Goal: Navigation & Orientation: Understand site structure

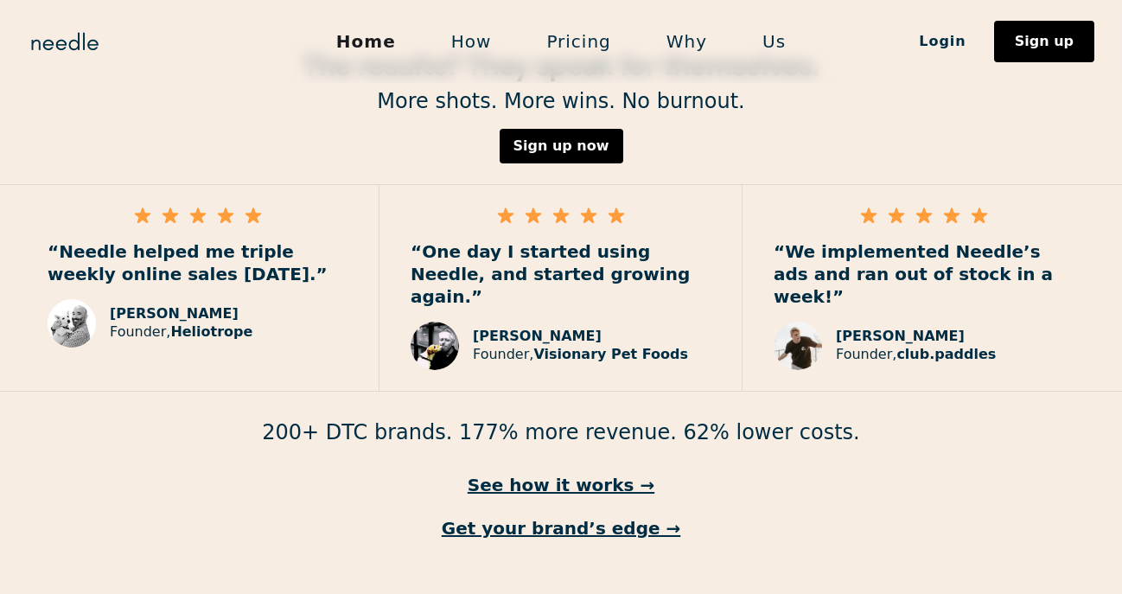
scroll to position [2576, 0]
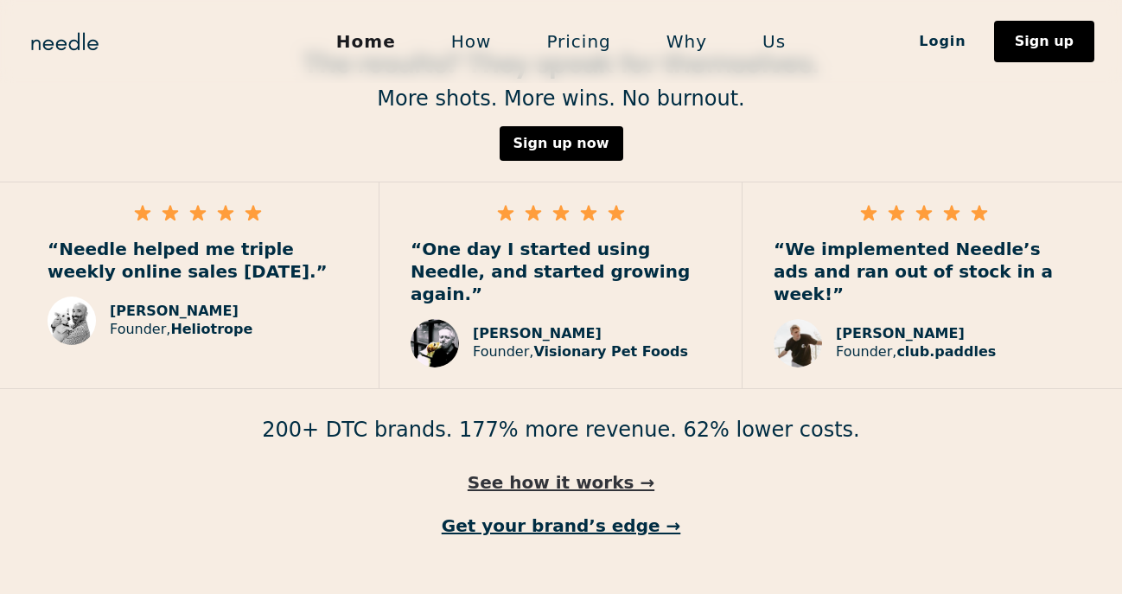
click at [579, 471] on link "See how it works →" at bounding box center [561, 482] width 1122 height 22
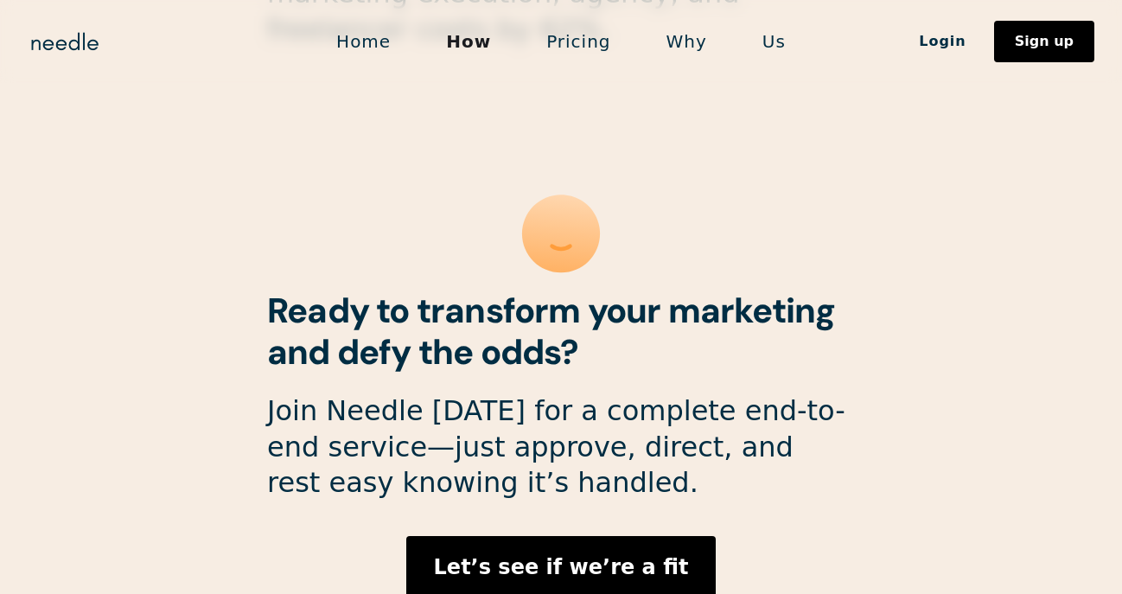
scroll to position [4783, 0]
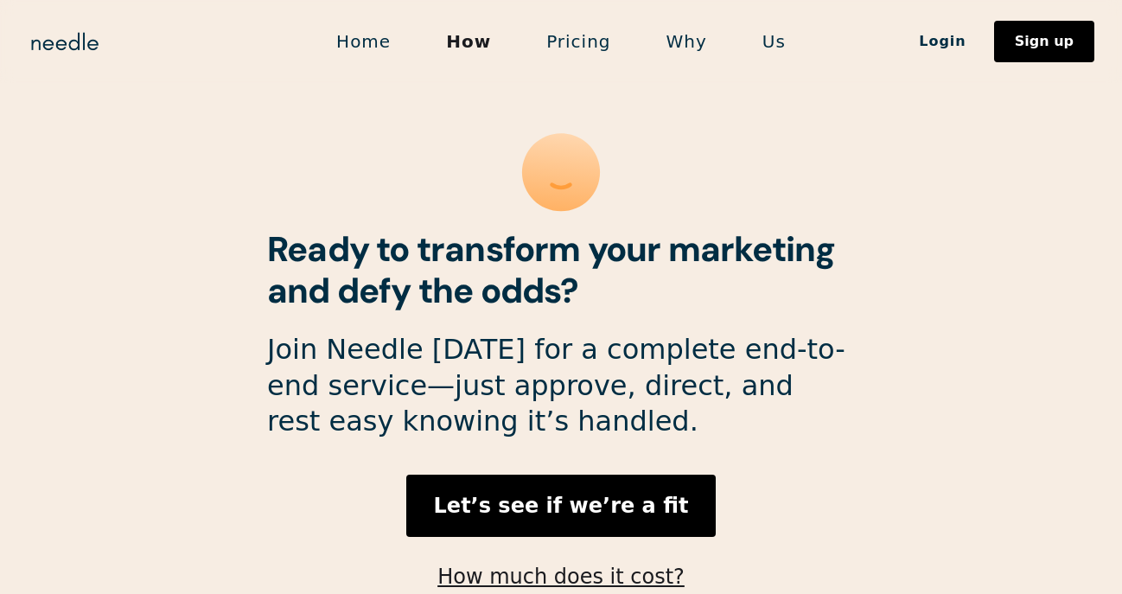
click at [585, 49] on link "Pricing" at bounding box center [578, 41] width 119 height 36
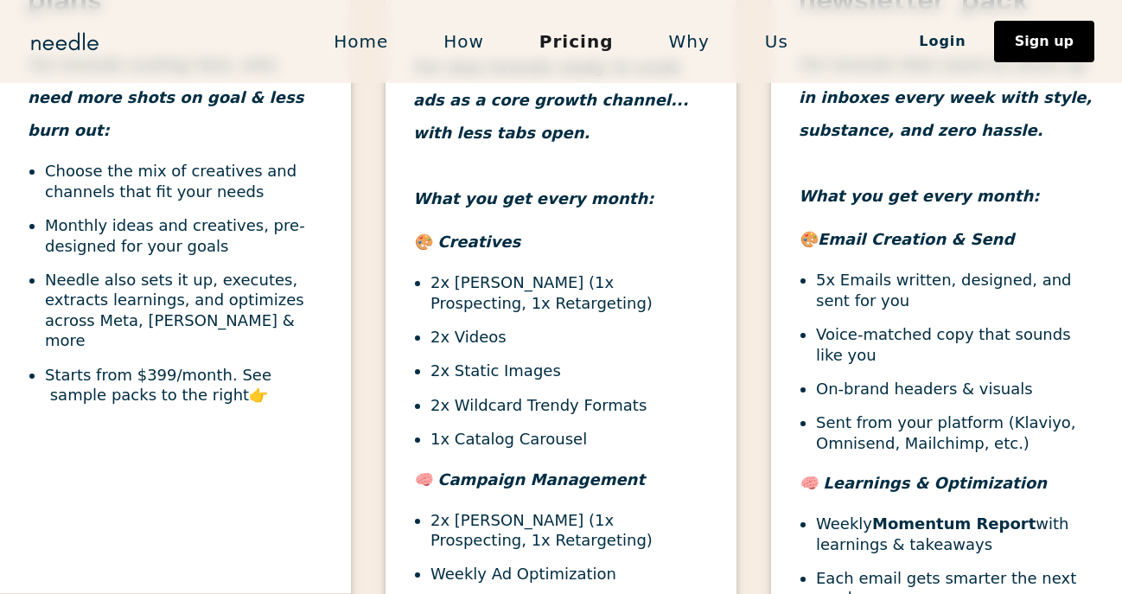
scroll to position [776, 0]
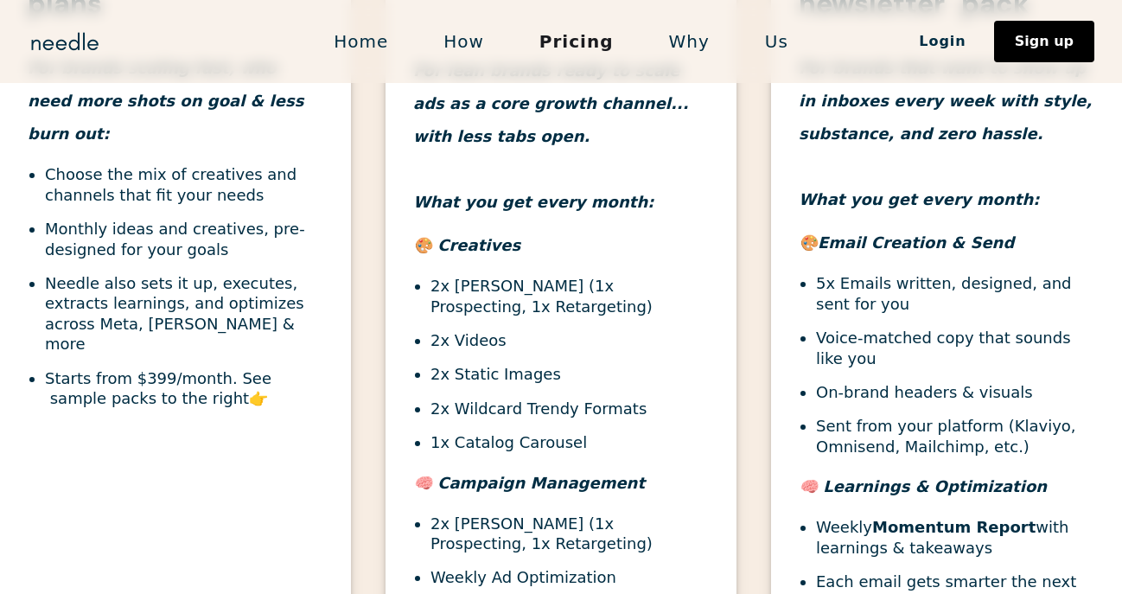
click at [682, 44] on link "Why" at bounding box center [690, 41] width 96 height 36
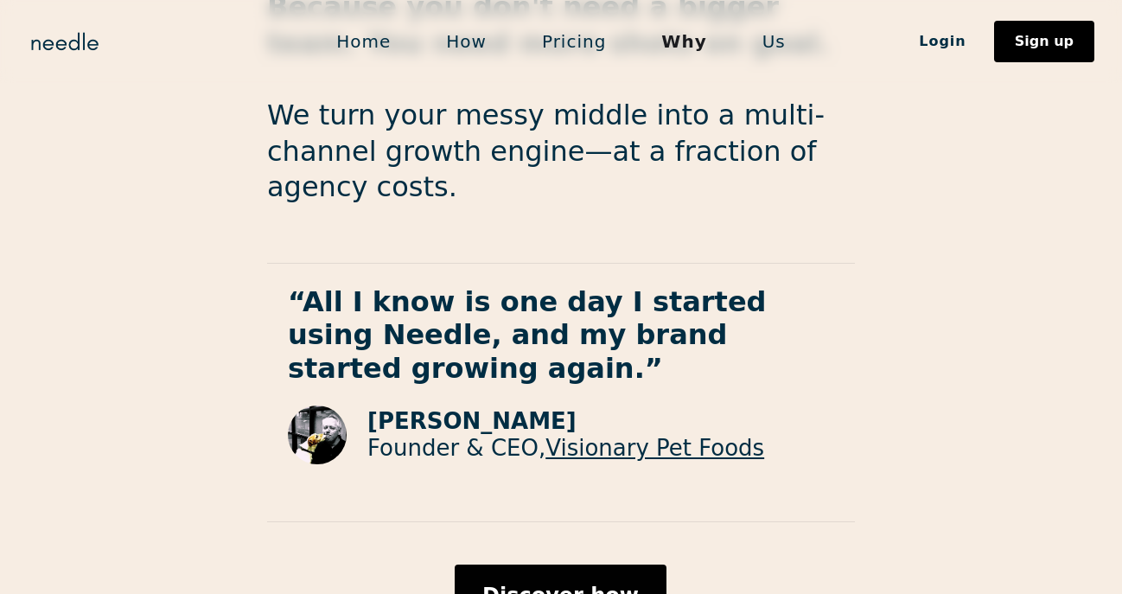
scroll to position [3004, 0]
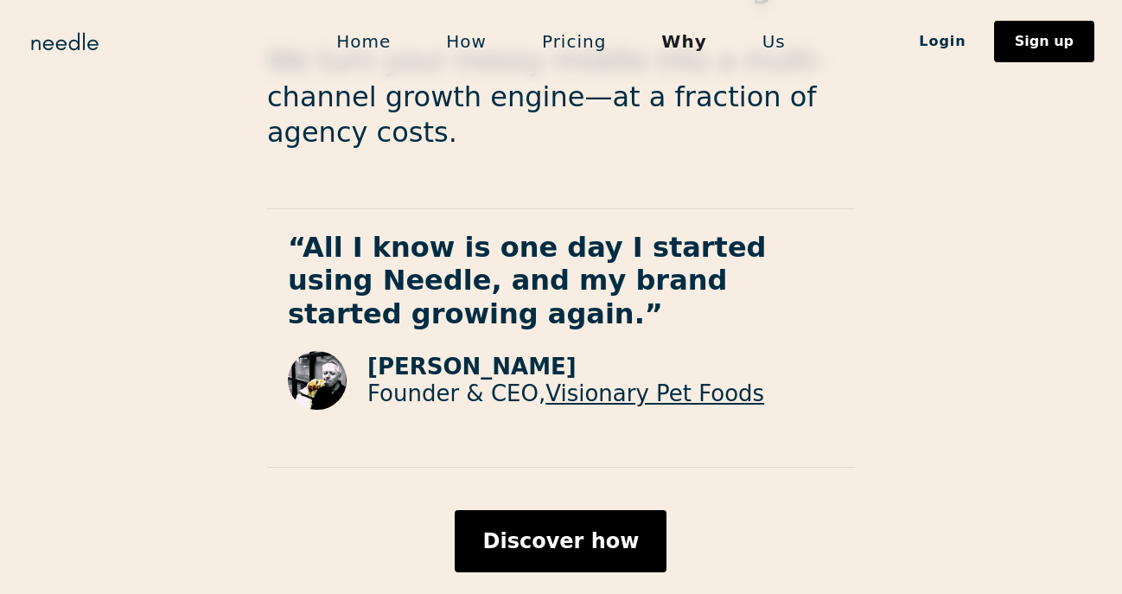
click at [761, 38] on link "Us" at bounding box center [774, 41] width 79 height 36
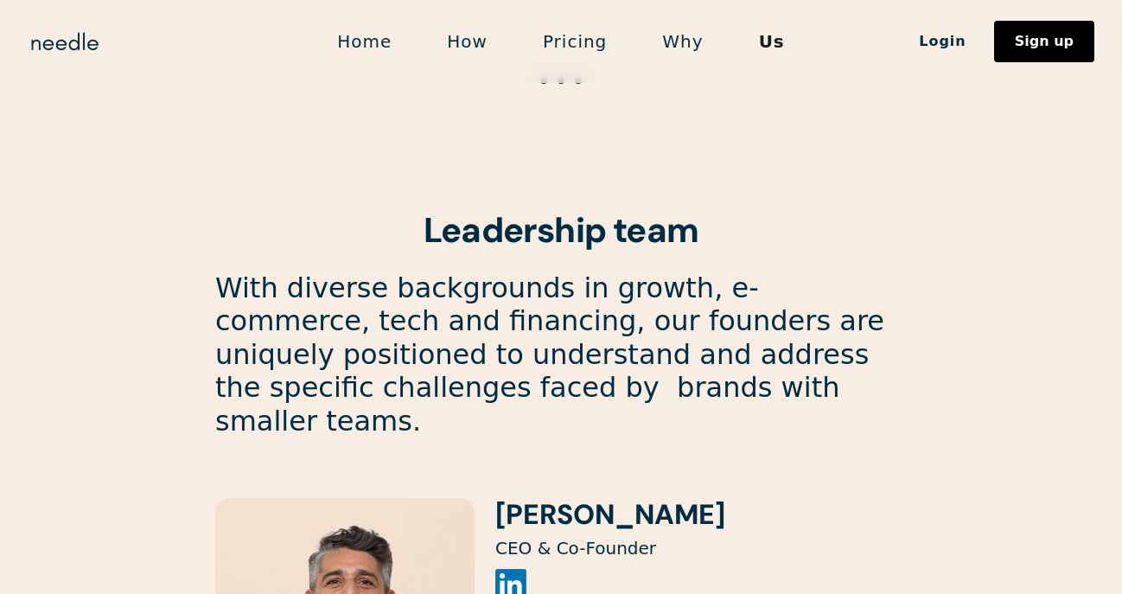
scroll to position [1403, 0]
